Goal: Transaction & Acquisition: Purchase product/service

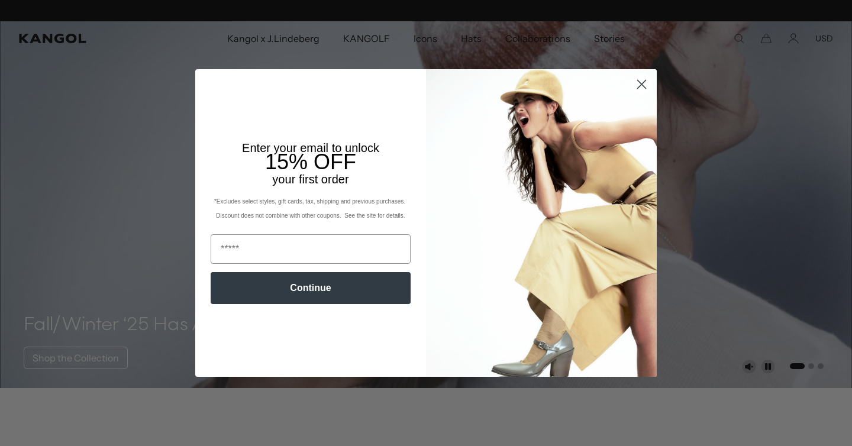
click at [643, 136] on img "POPUP Form" at bounding box center [541, 223] width 231 height 308
click at [643, 86] on circle "Close dialog" at bounding box center [642, 85] width 20 height 20
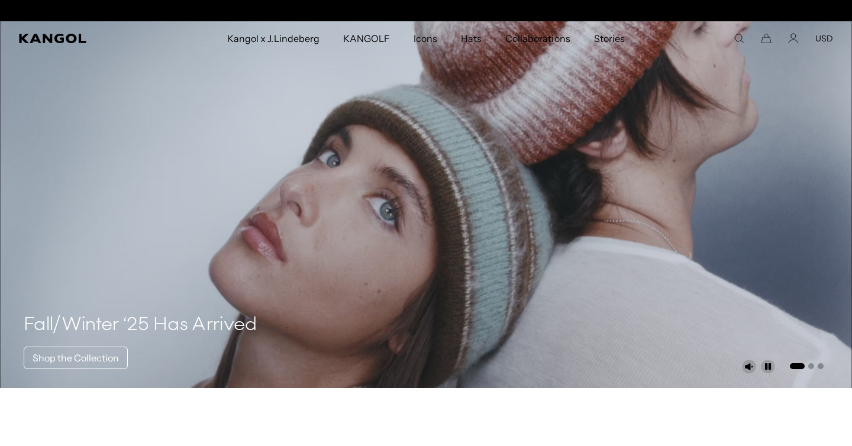
scroll to position [0, 244]
click at [738, 37] on icon "Search here" at bounding box center [739, 38] width 11 height 11
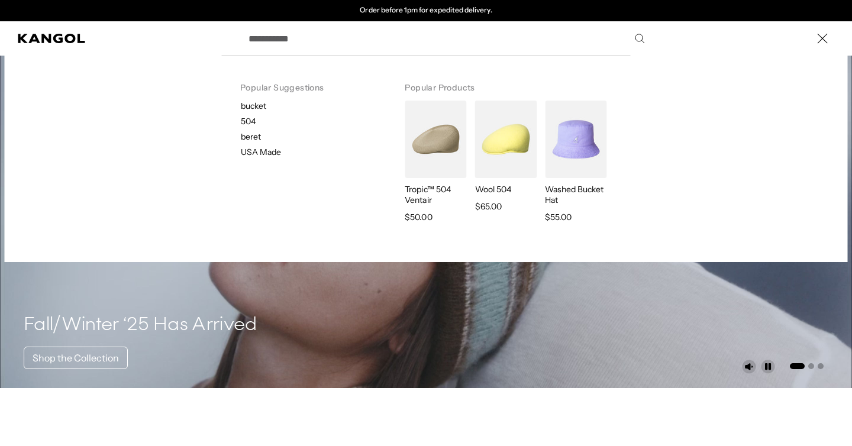
click at [405, 43] on input "Search here" at bounding box center [445, 39] width 409 height 30
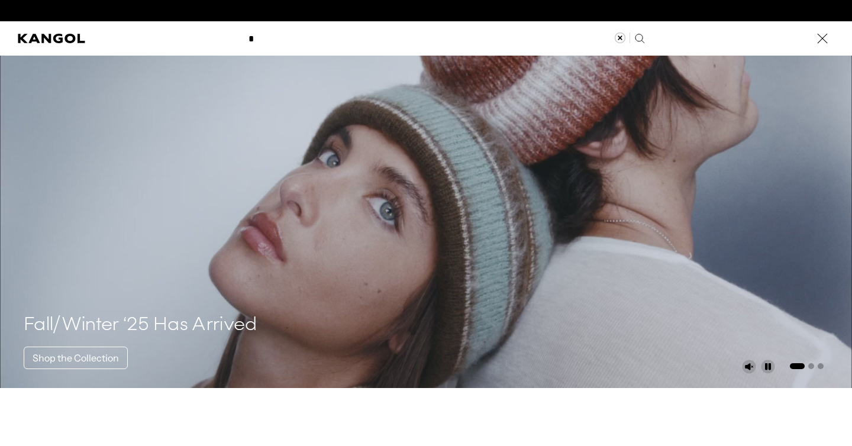
scroll to position [0, 0]
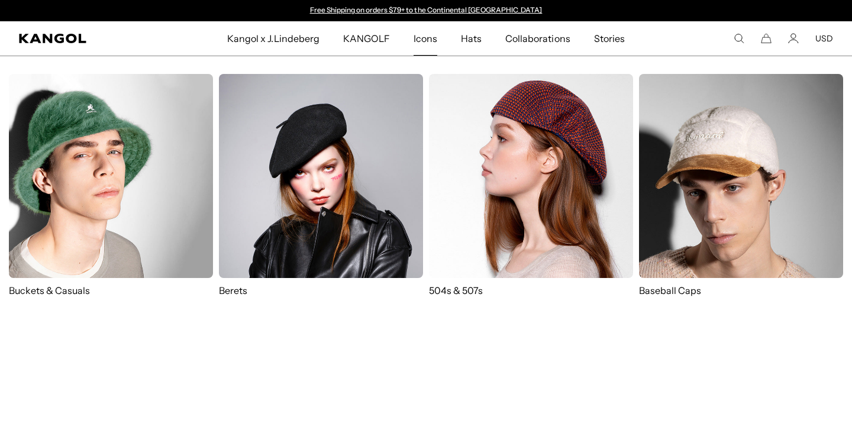
type input "***"
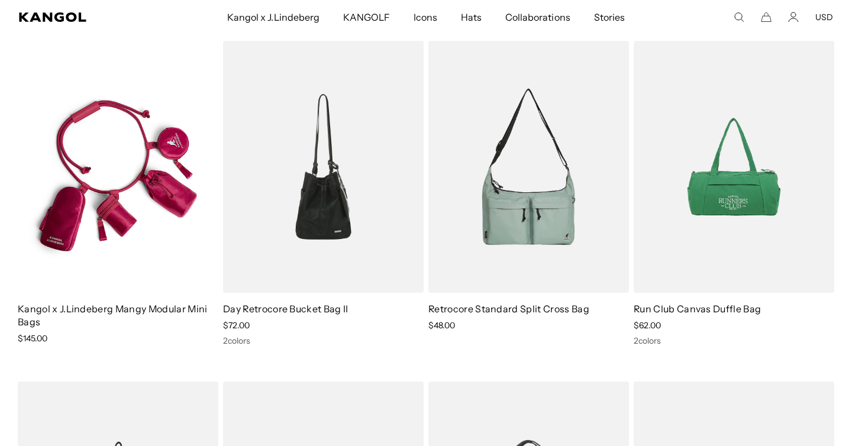
scroll to position [0, 244]
